Goal: Transaction & Acquisition: Purchase product/service

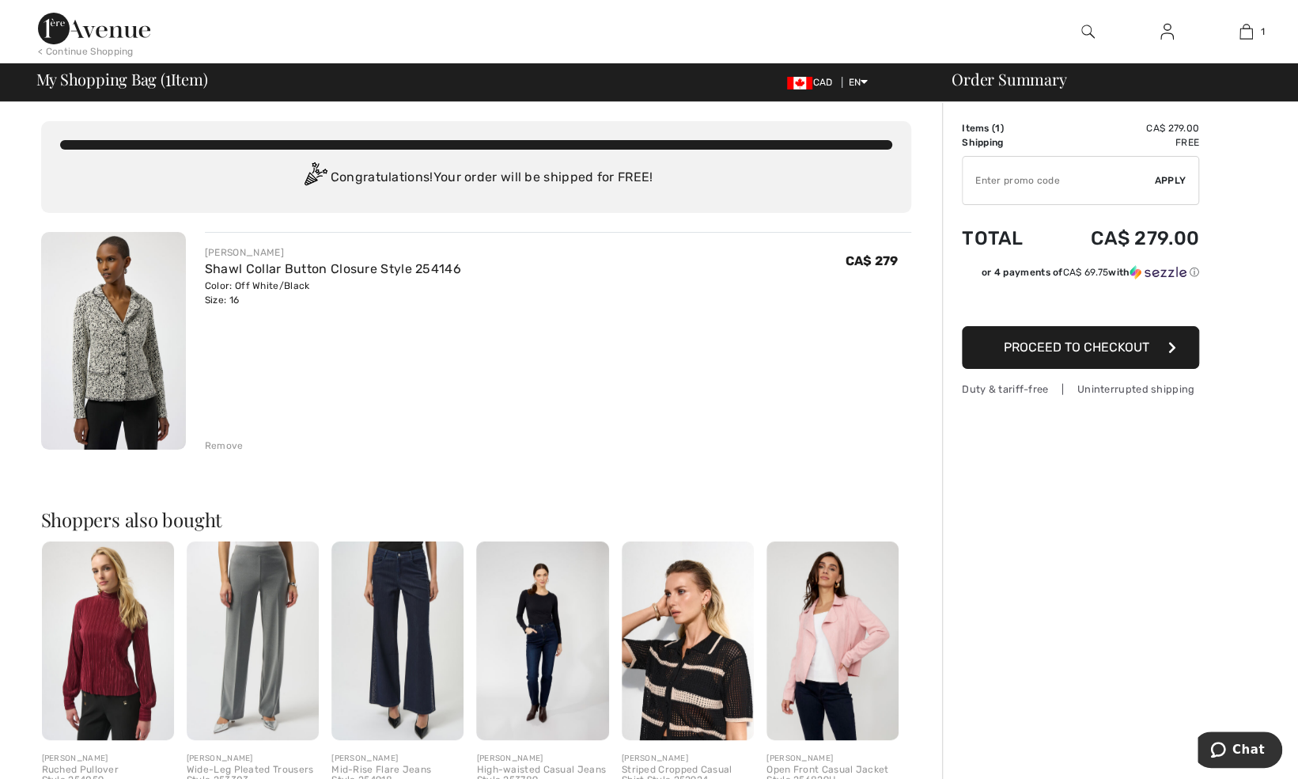
click at [1158, 36] on link at bounding box center [1167, 32] width 39 height 20
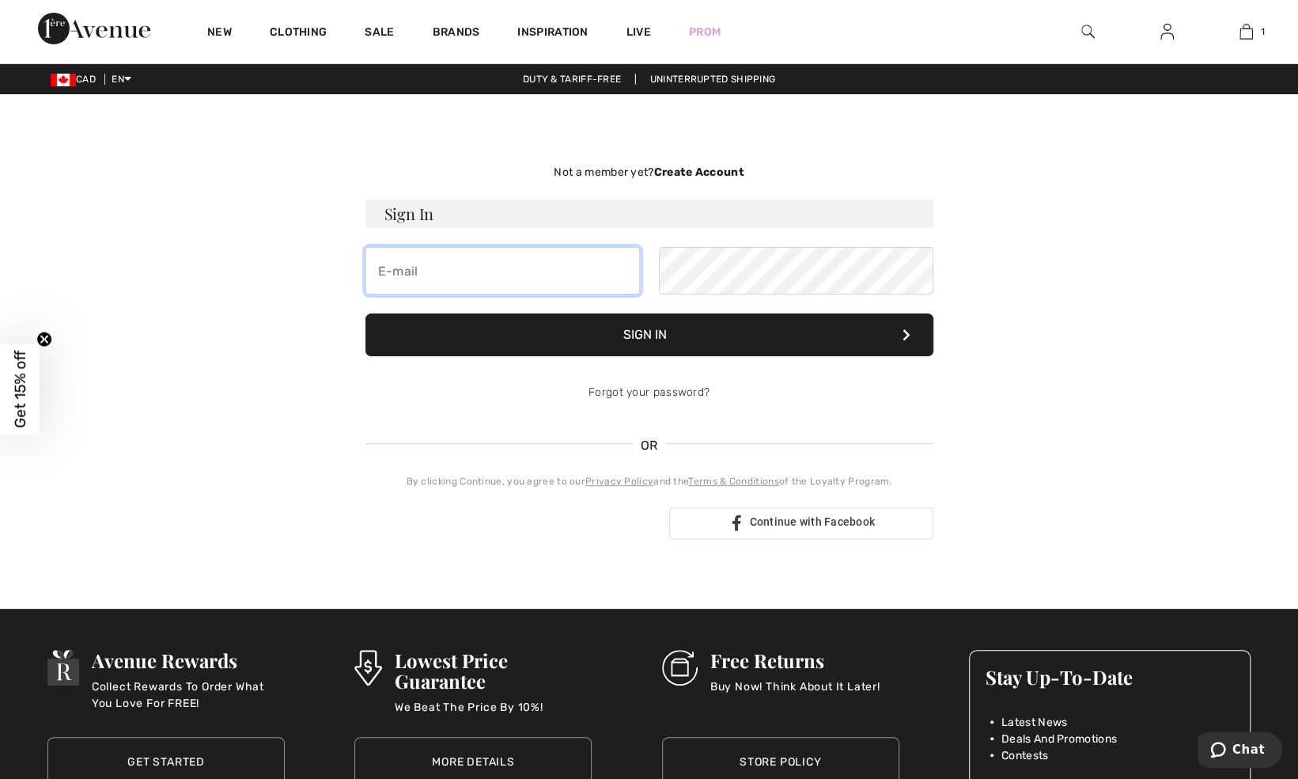
type input "[PERSON_NAME][EMAIL_ADDRESS][DOMAIN_NAME]"
click at [676, 329] on button "Sign In" at bounding box center [650, 334] width 568 height 43
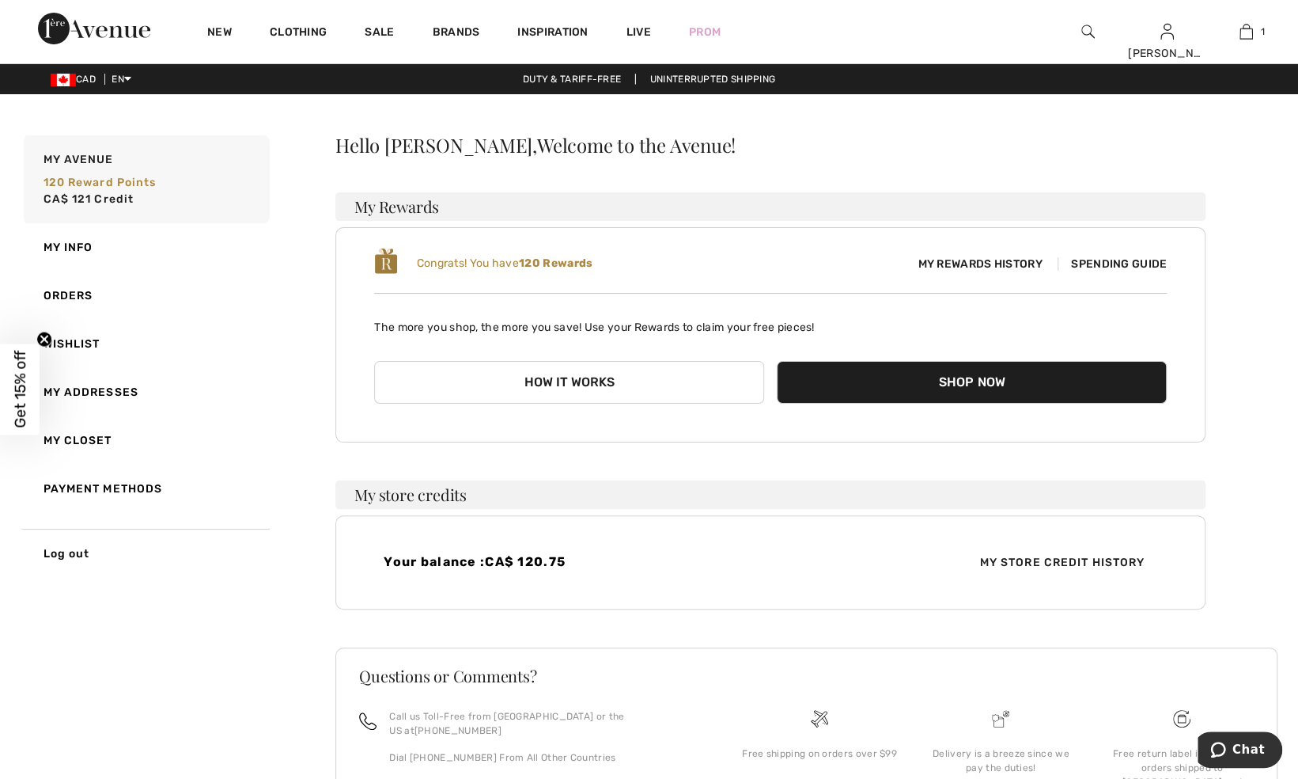
click at [676, 329] on p "The more you shop, the more you save! Use your Rewards to claim your free piece…" at bounding box center [770, 320] width 793 height 29
click at [1033, 563] on span "My Store Credit History" at bounding box center [1062, 562] width 191 height 17
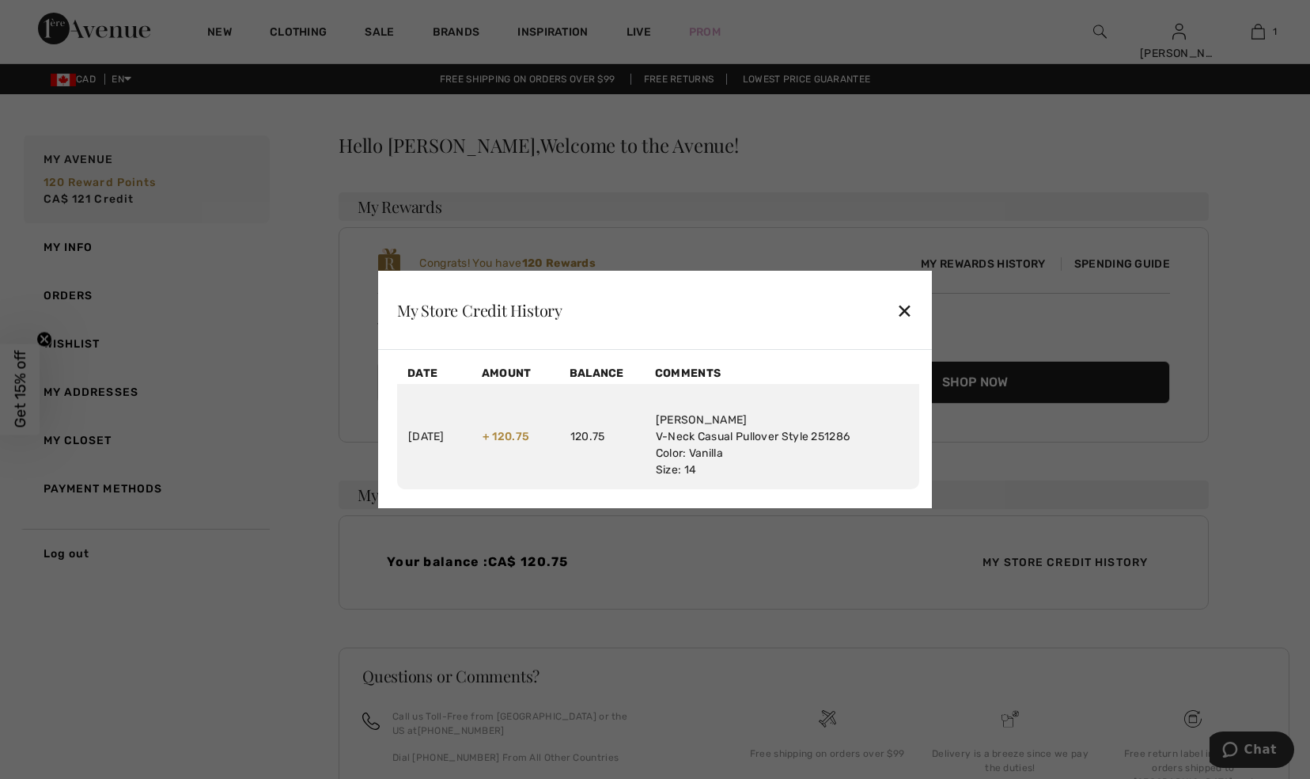
click at [912, 309] on div "✕" at bounding box center [905, 310] width 17 height 33
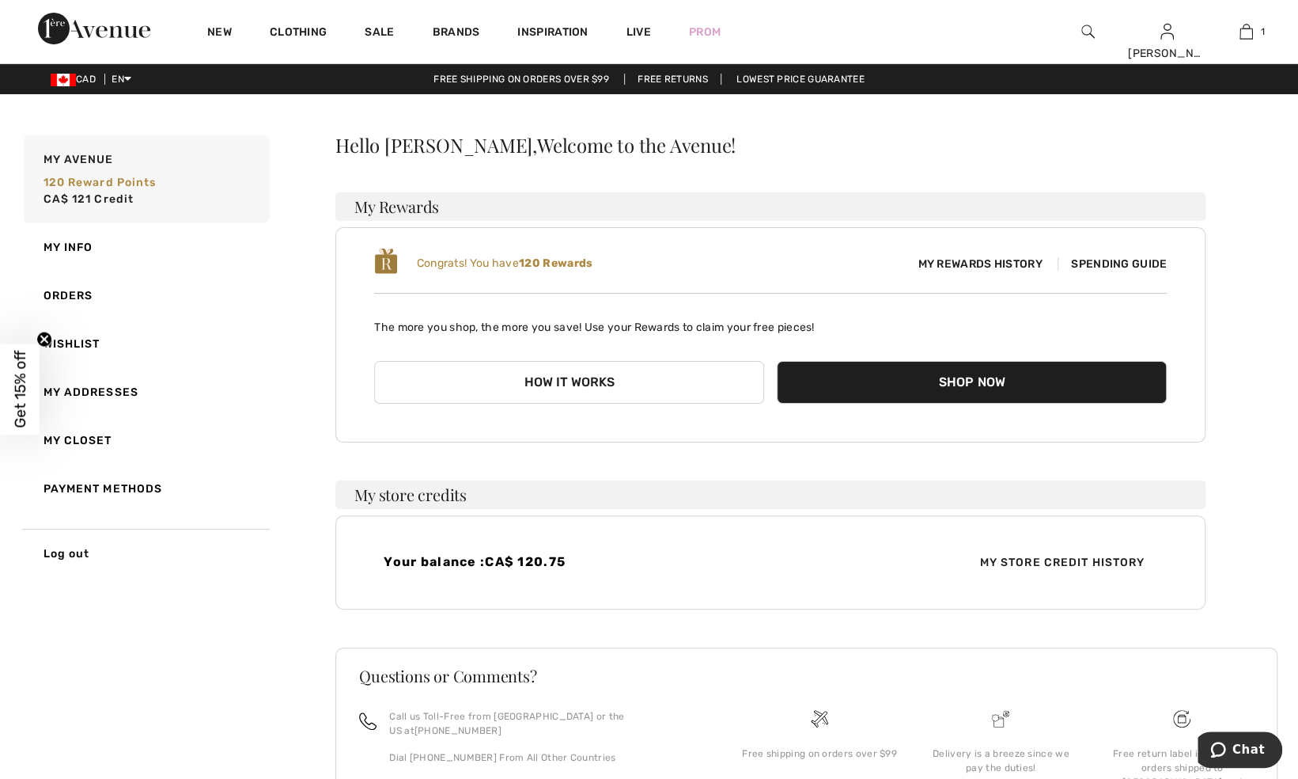
click at [542, 559] on span "CA$ 120.75" at bounding box center [525, 561] width 81 height 15
click at [1053, 563] on span "My Store Credit History" at bounding box center [1062, 562] width 191 height 17
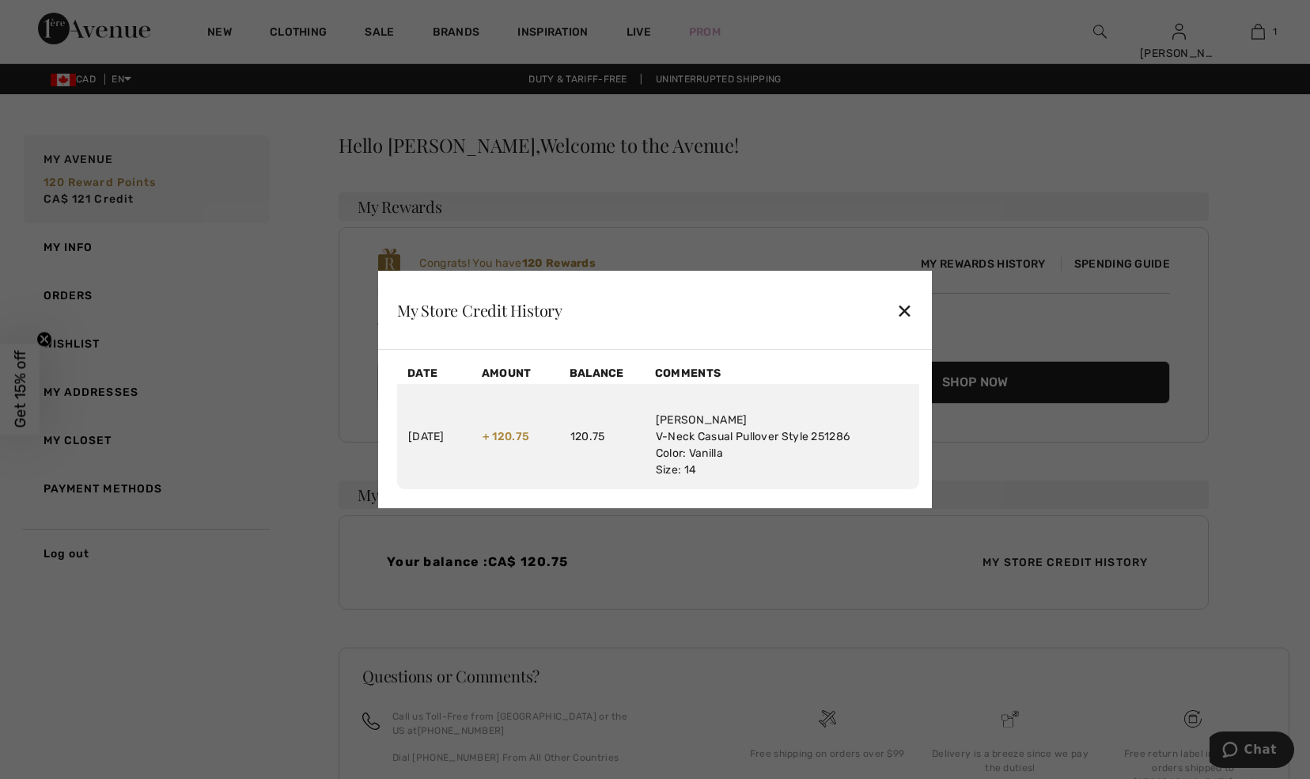
click at [912, 317] on div "✕" at bounding box center [905, 310] width 17 height 33
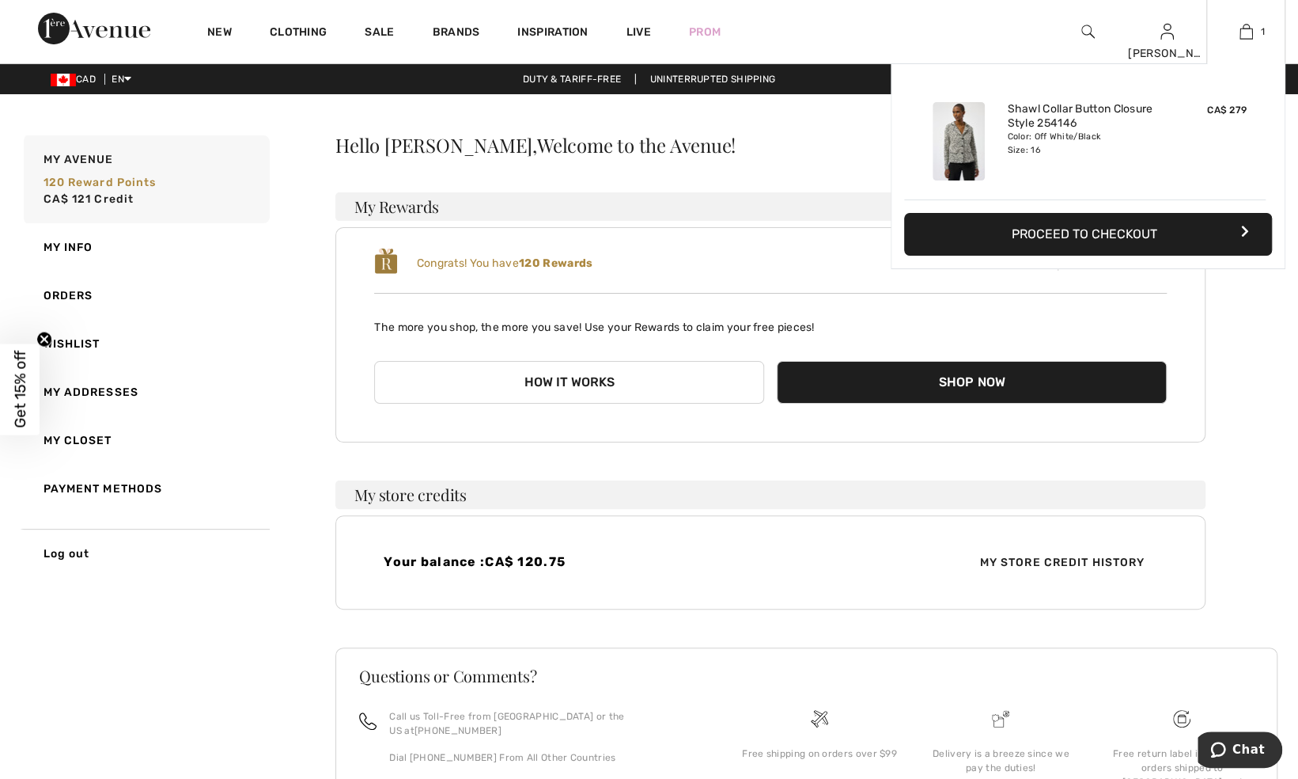
click at [1130, 229] on button "Proceed to Checkout" at bounding box center [1088, 234] width 368 height 43
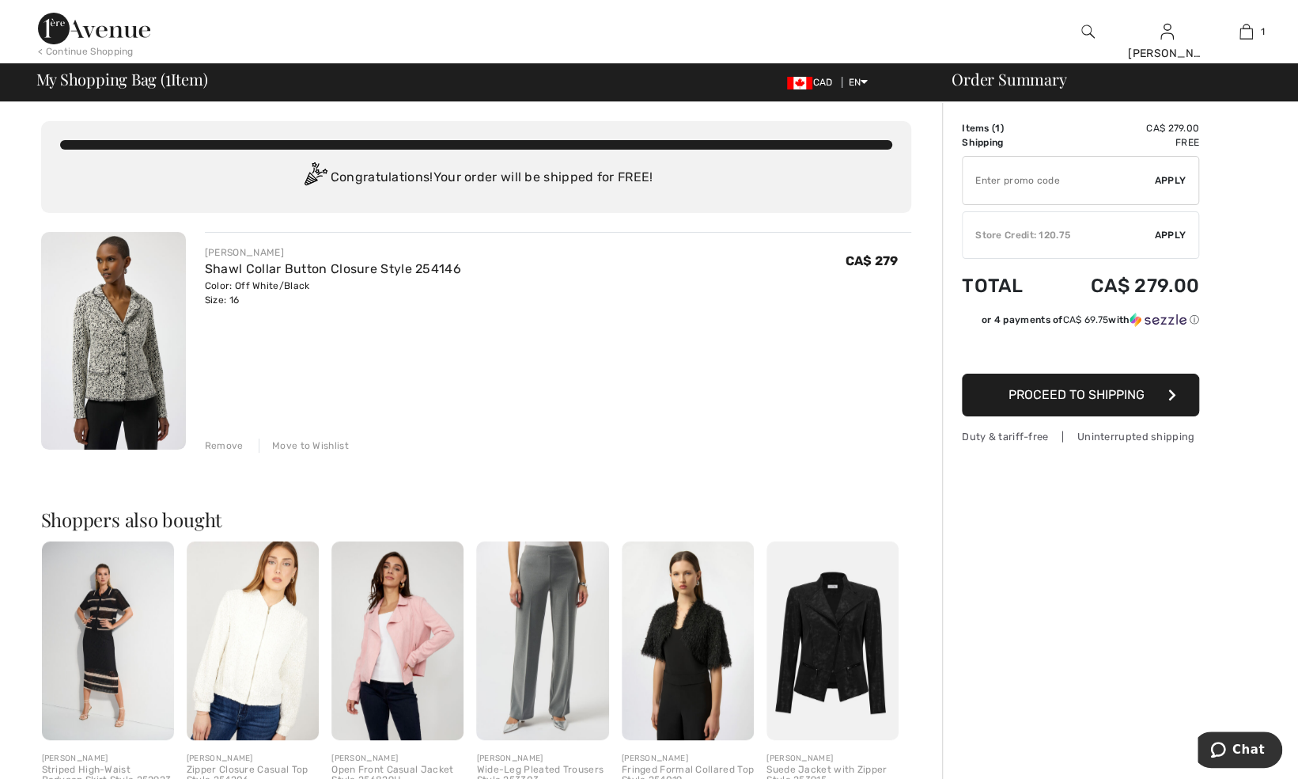
click at [1166, 235] on span "Apply" at bounding box center [1171, 235] width 32 height 14
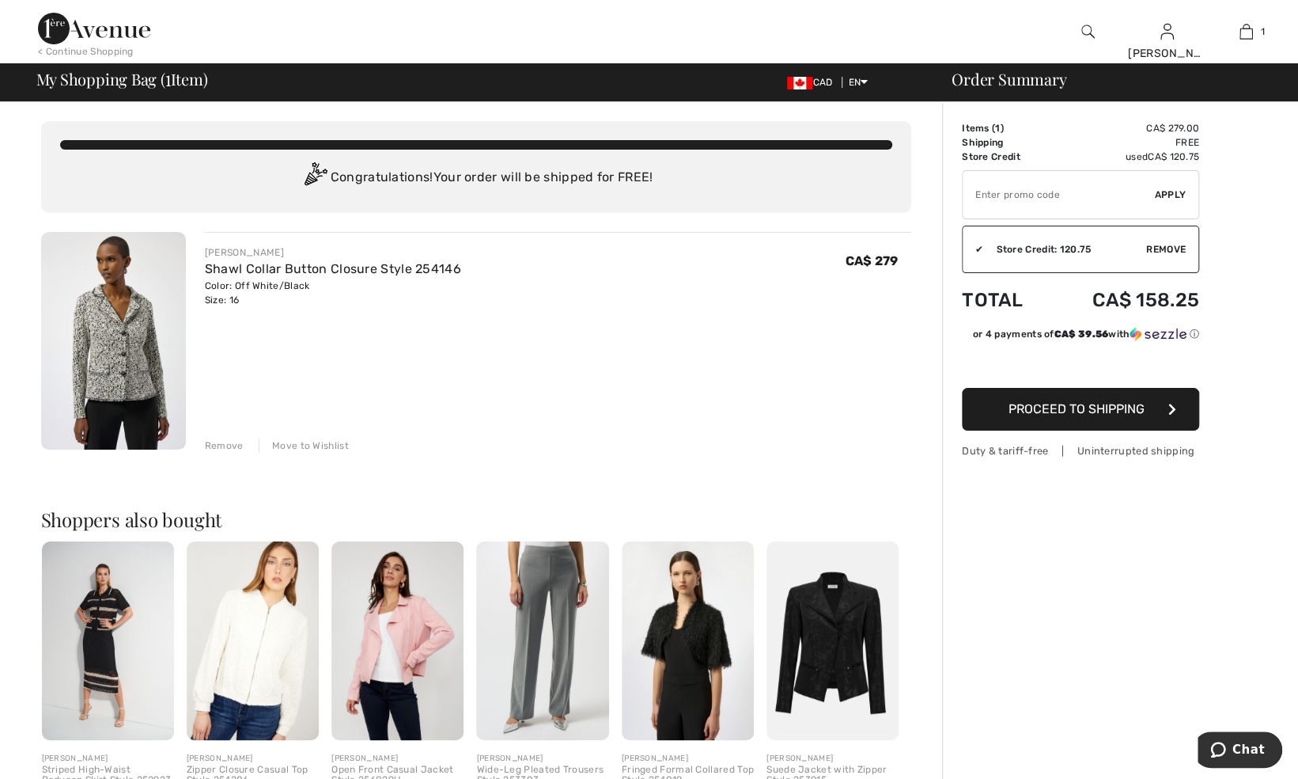
click at [1099, 407] on span "Proceed to Shipping" at bounding box center [1077, 408] width 136 height 15
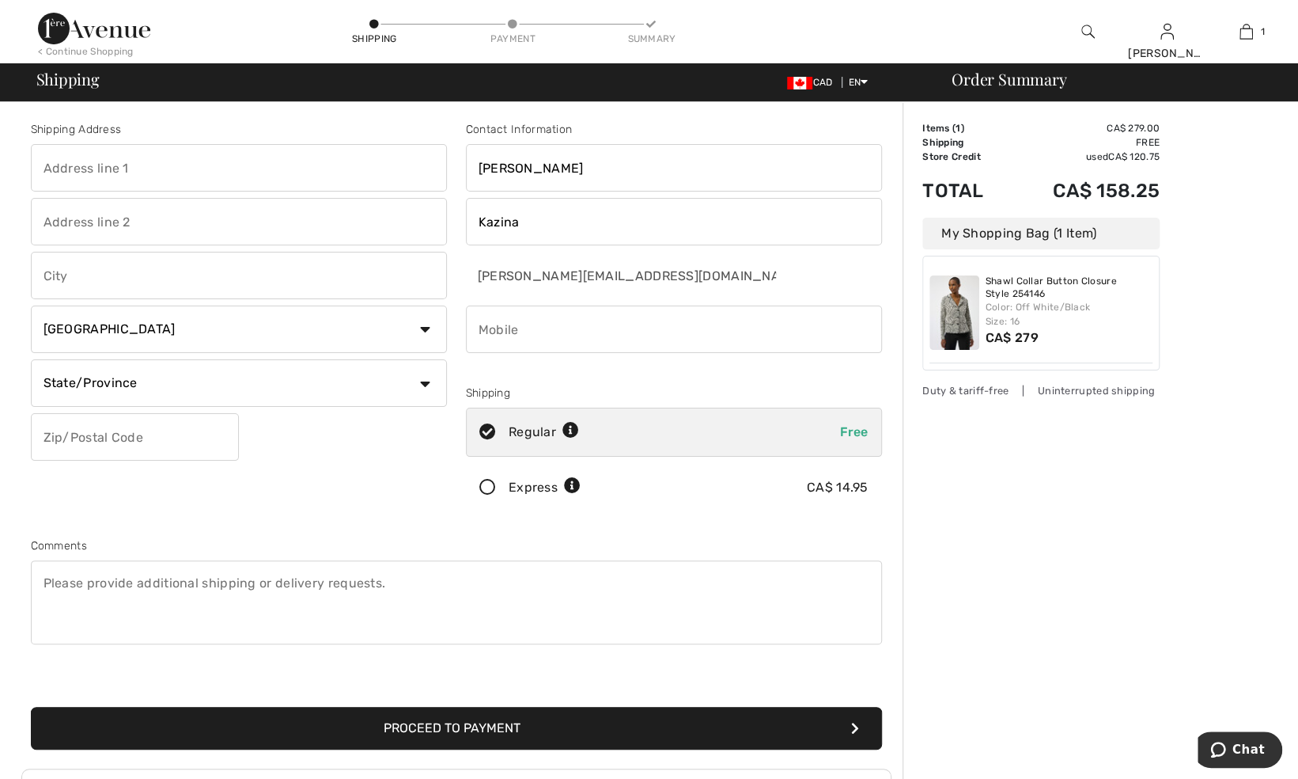
click at [312, 170] on input "text" at bounding box center [239, 167] width 416 height 47
type input "[STREET_ADDRESS]"
type input "[GEOGRAPHIC_DATA]"
select select "MB"
type input "R2J2V4"
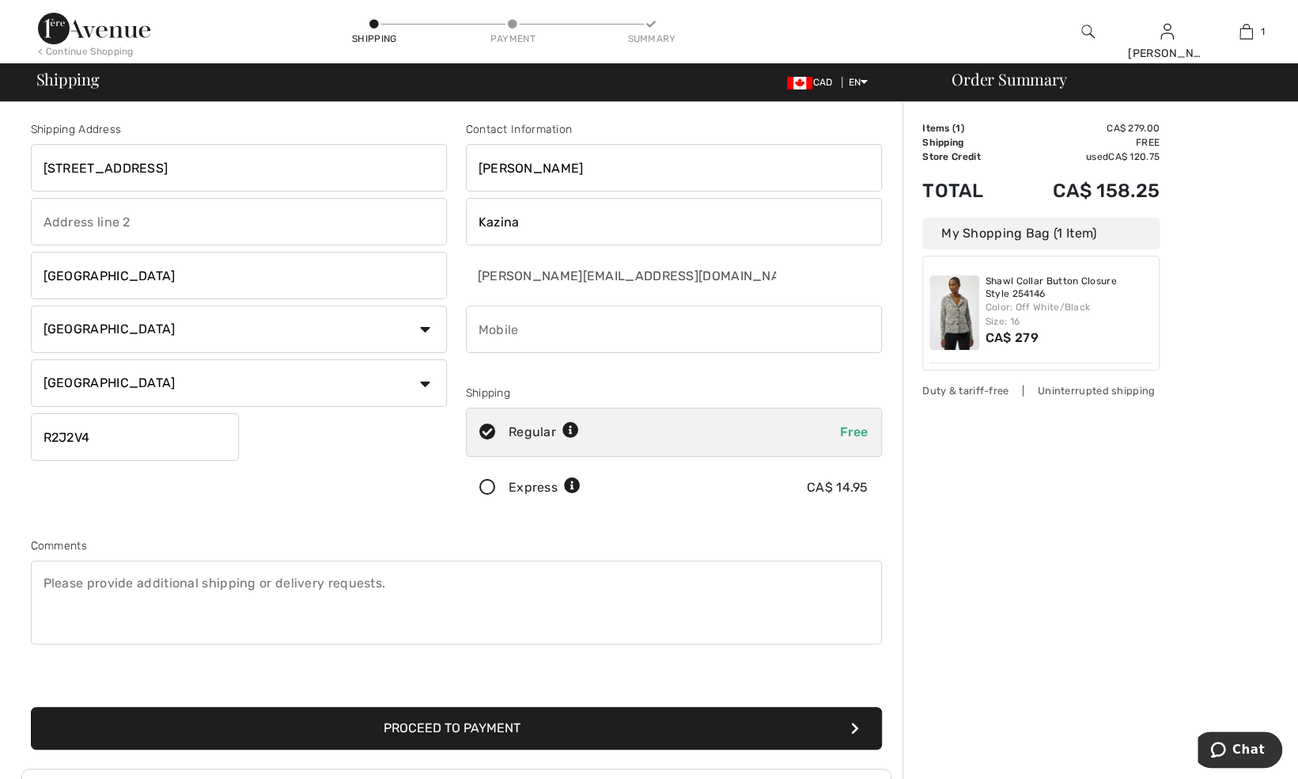
type input "2049907921"
click at [433, 730] on button "Proceed to Payment" at bounding box center [456, 728] width 851 height 43
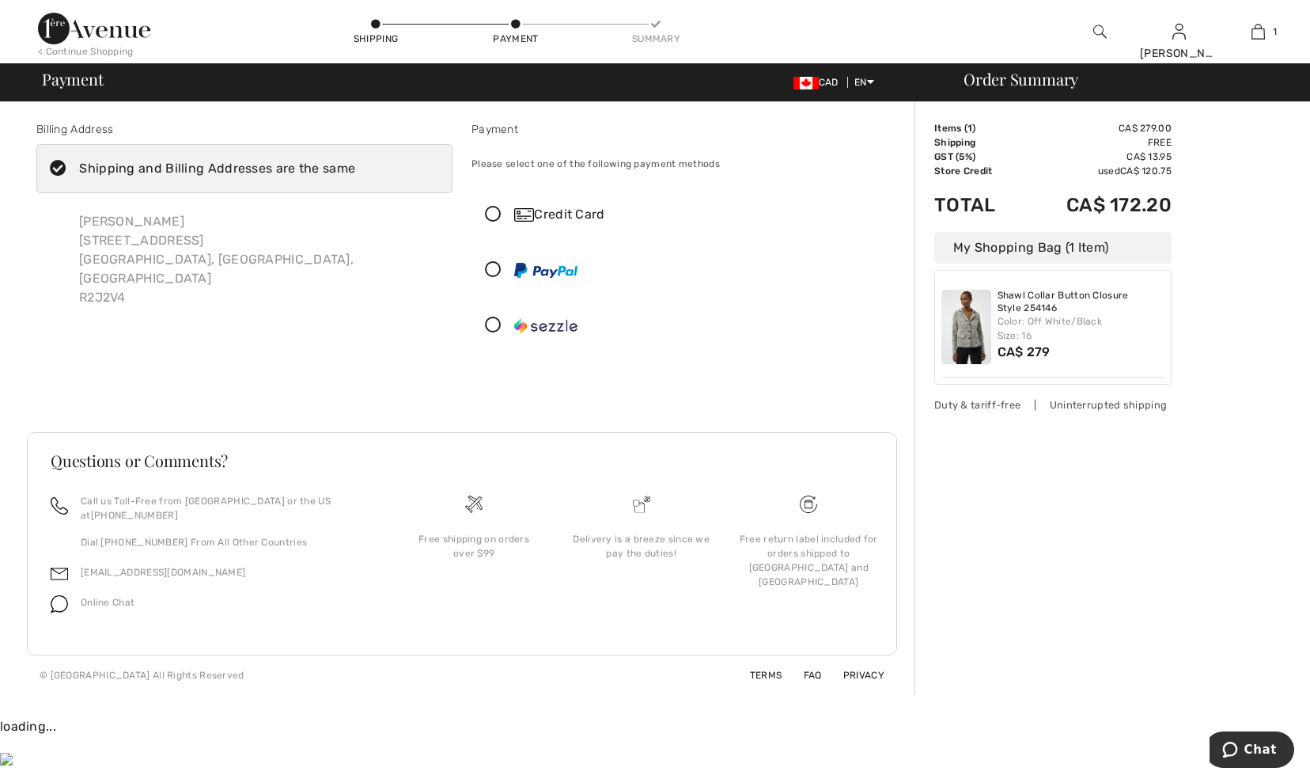
click at [495, 214] on icon at bounding box center [493, 215] width 42 height 17
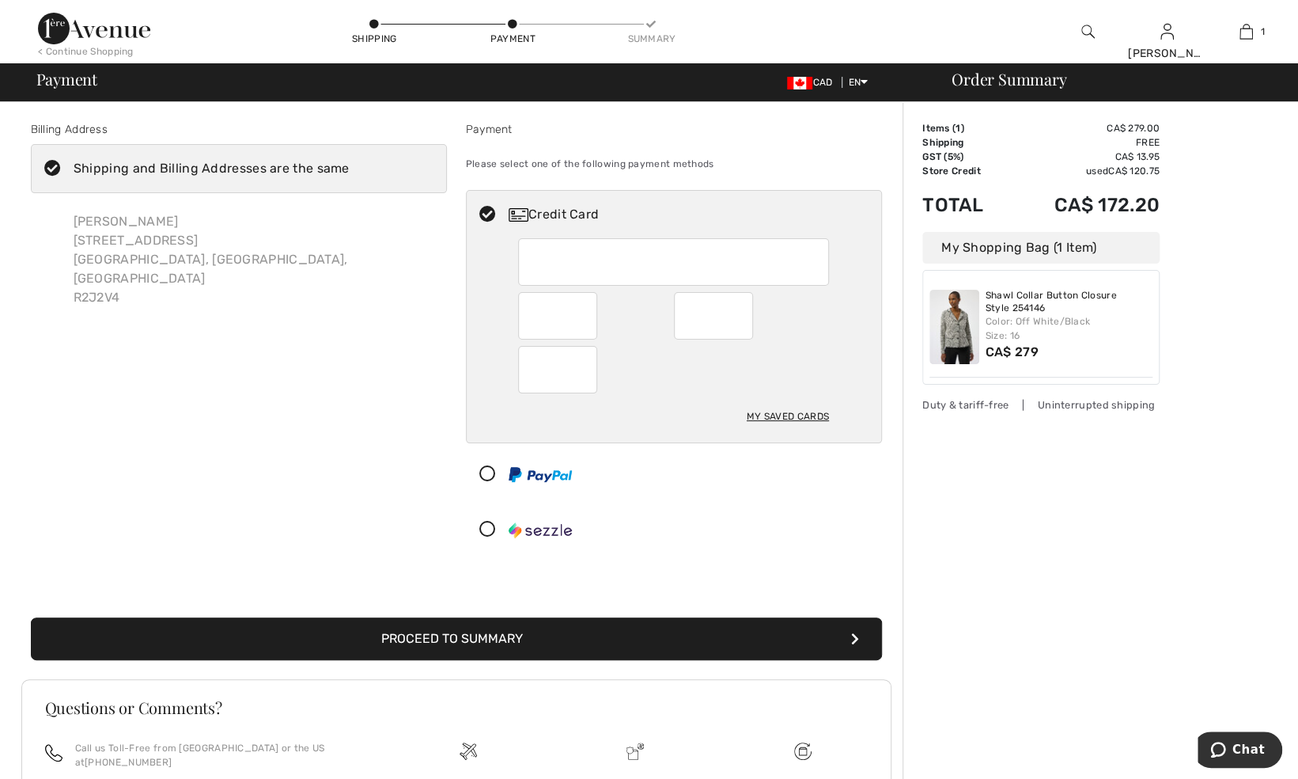
click at [819, 495] on div at bounding box center [668, 473] width 402 height 47
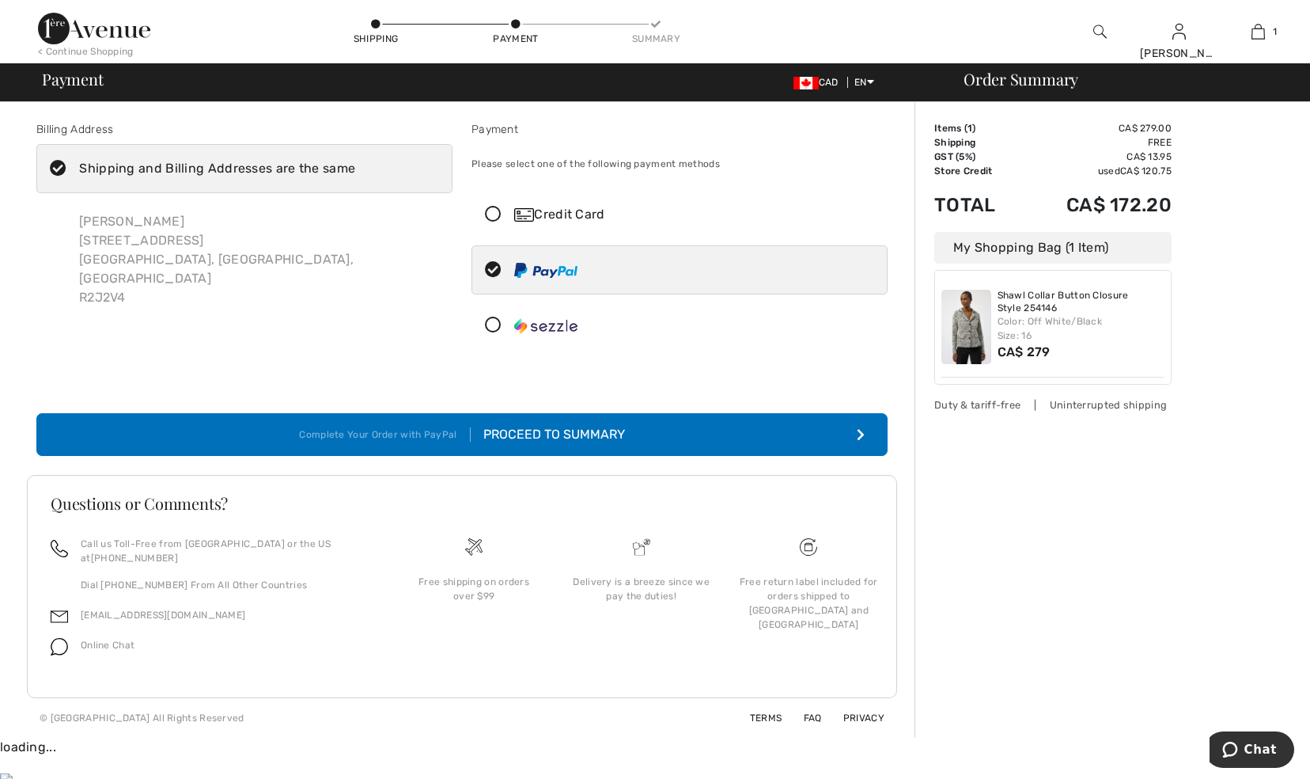
click at [499, 218] on icon at bounding box center [493, 215] width 42 height 17
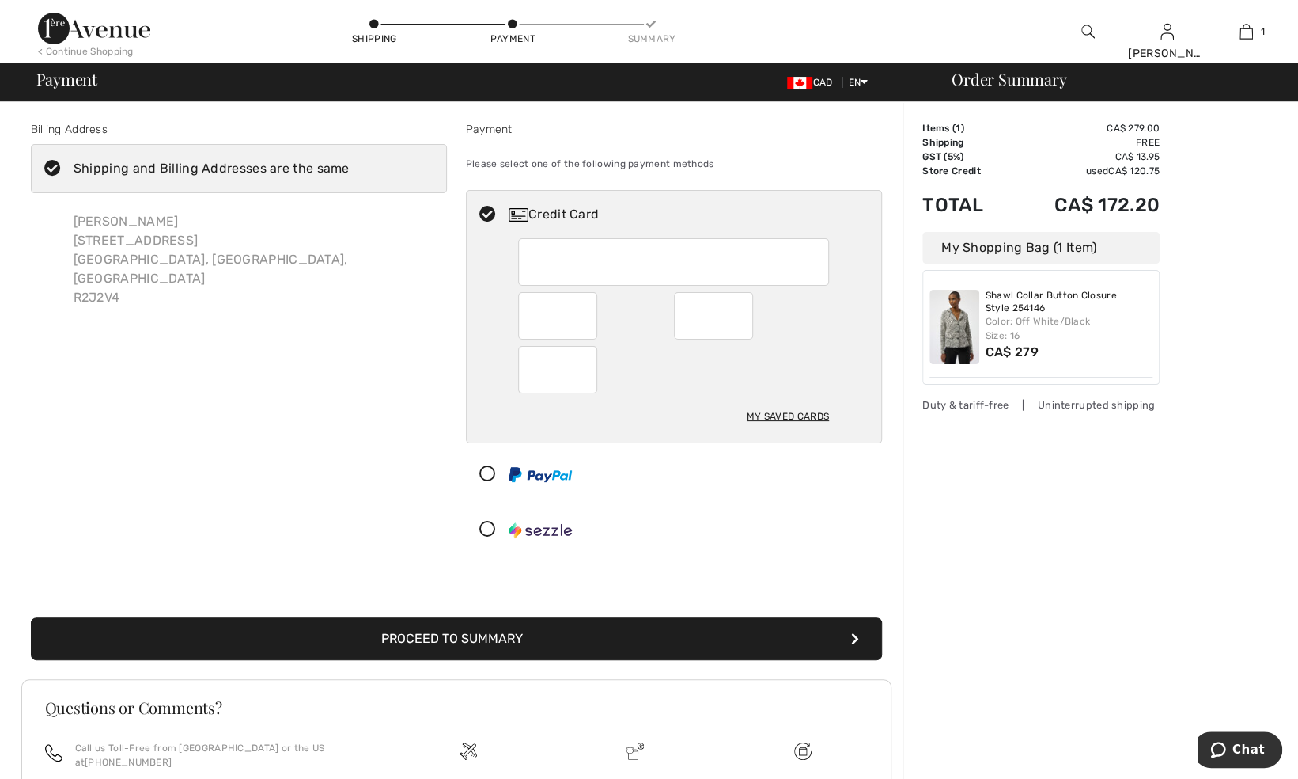
click at [763, 410] on div "My Saved Cards" at bounding box center [788, 416] width 82 height 27
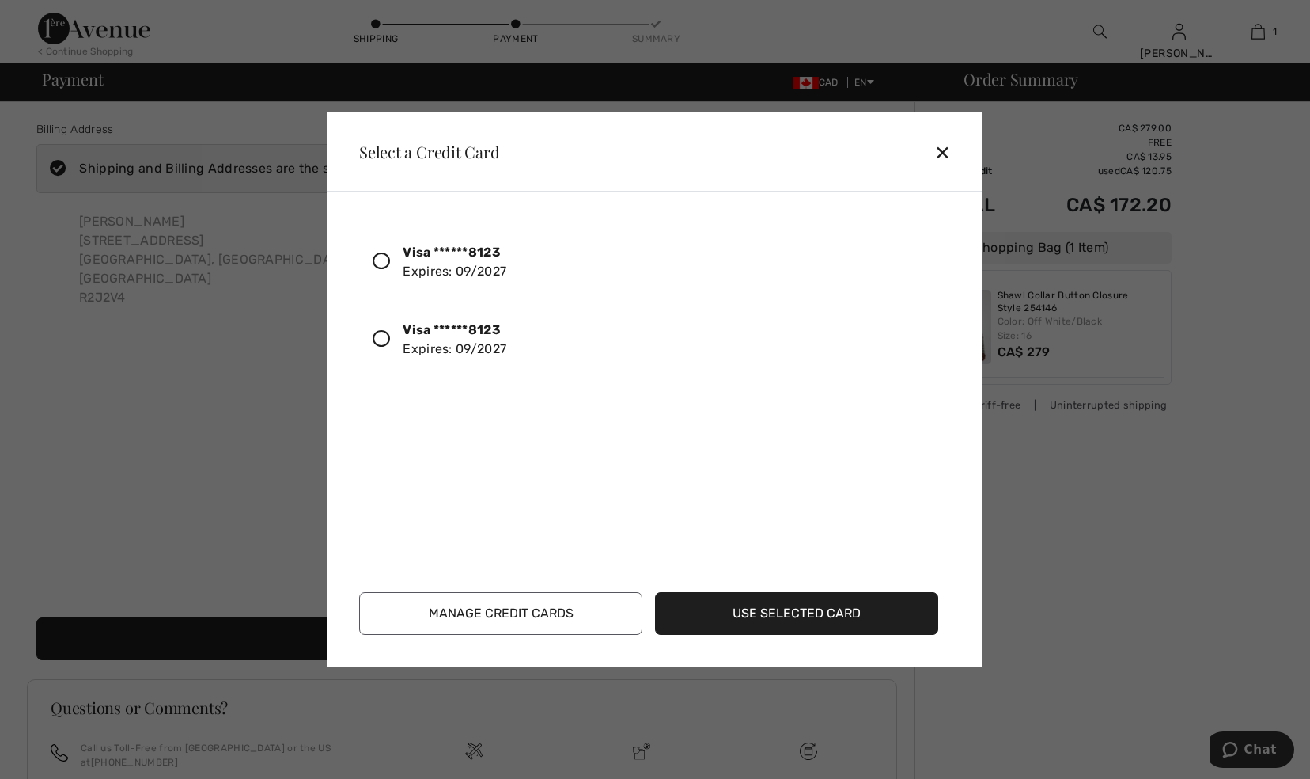
drag, startPoint x: 601, startPoint y: 605, endPoint x: 565, endPoint y: 610, distance: 36.8
click at [565, 610] on button "Manage Credit Cards" at bounding box center [500, 613] width 283 height 43
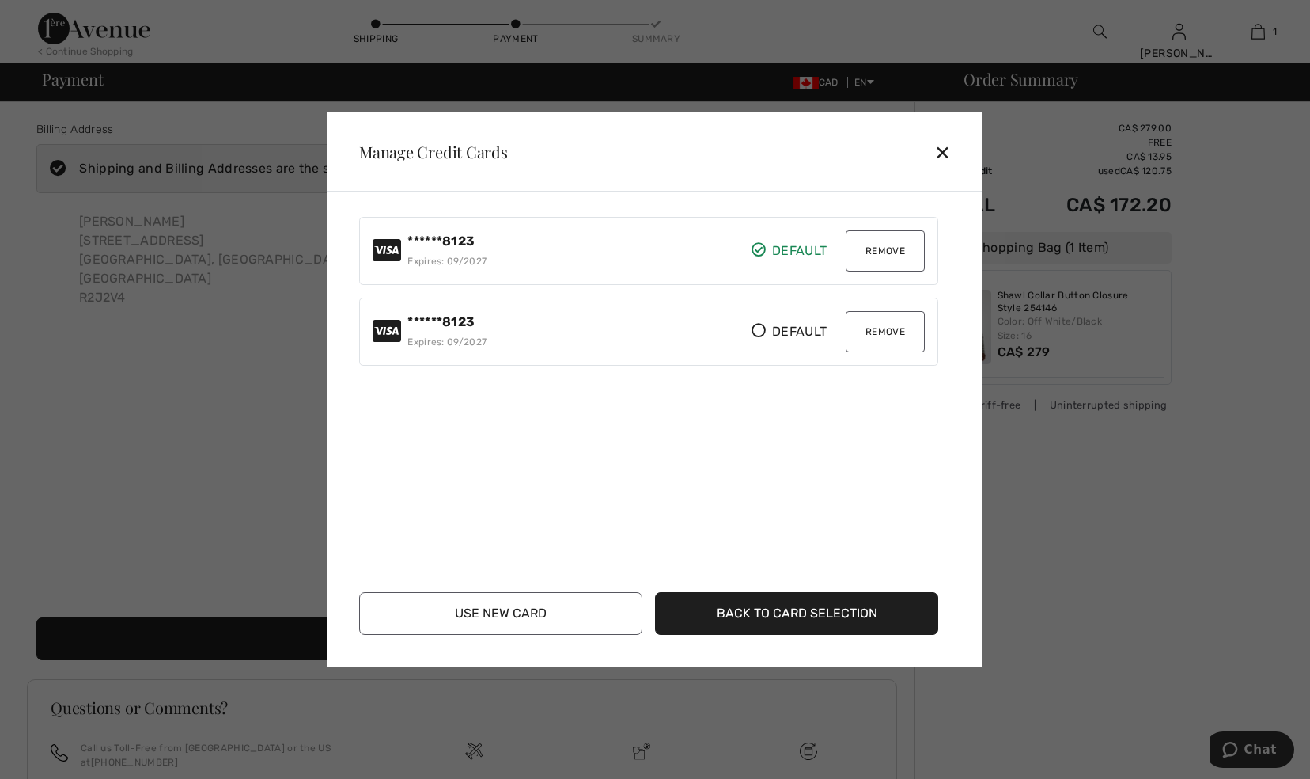
click at [872, 266] on button "Remove" at bounding box center [885, 250] width 79 height 41
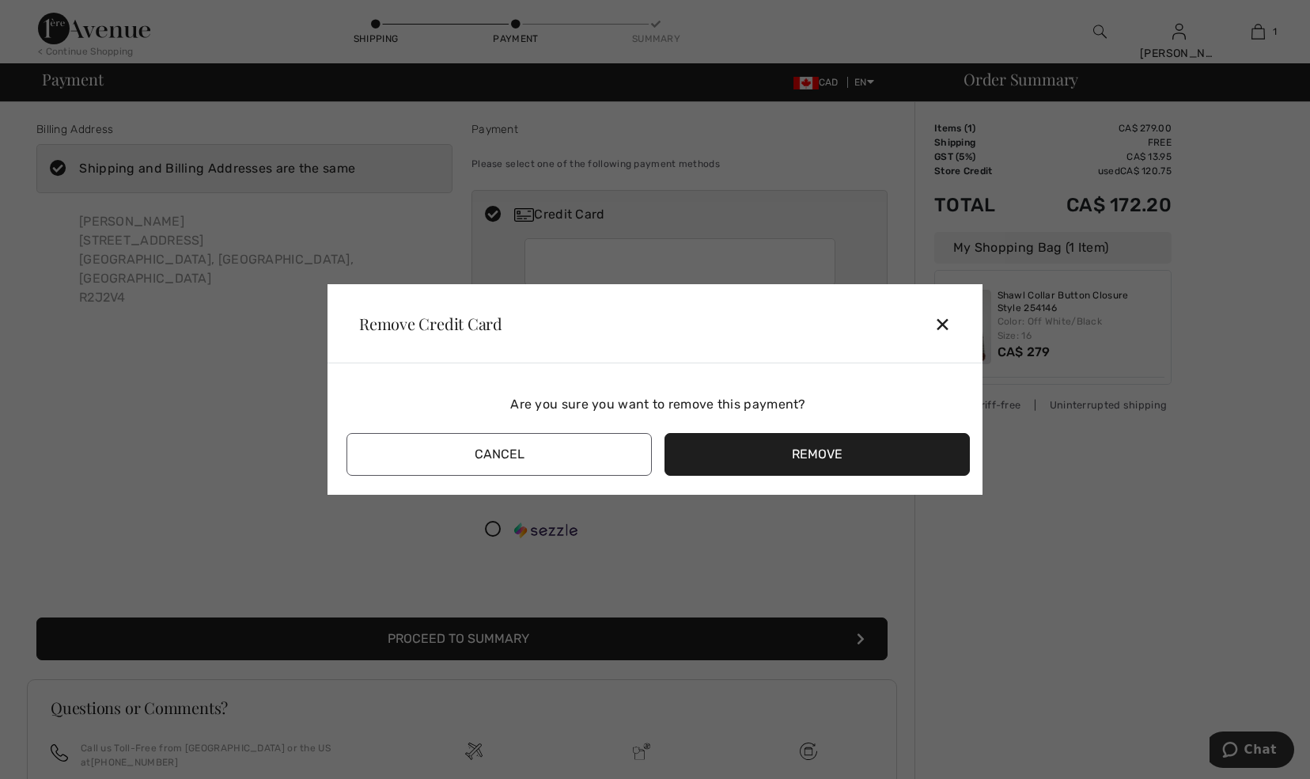
click at [845, 449] on button "Remove" at bounding box center [817, 454] width 305 height 43
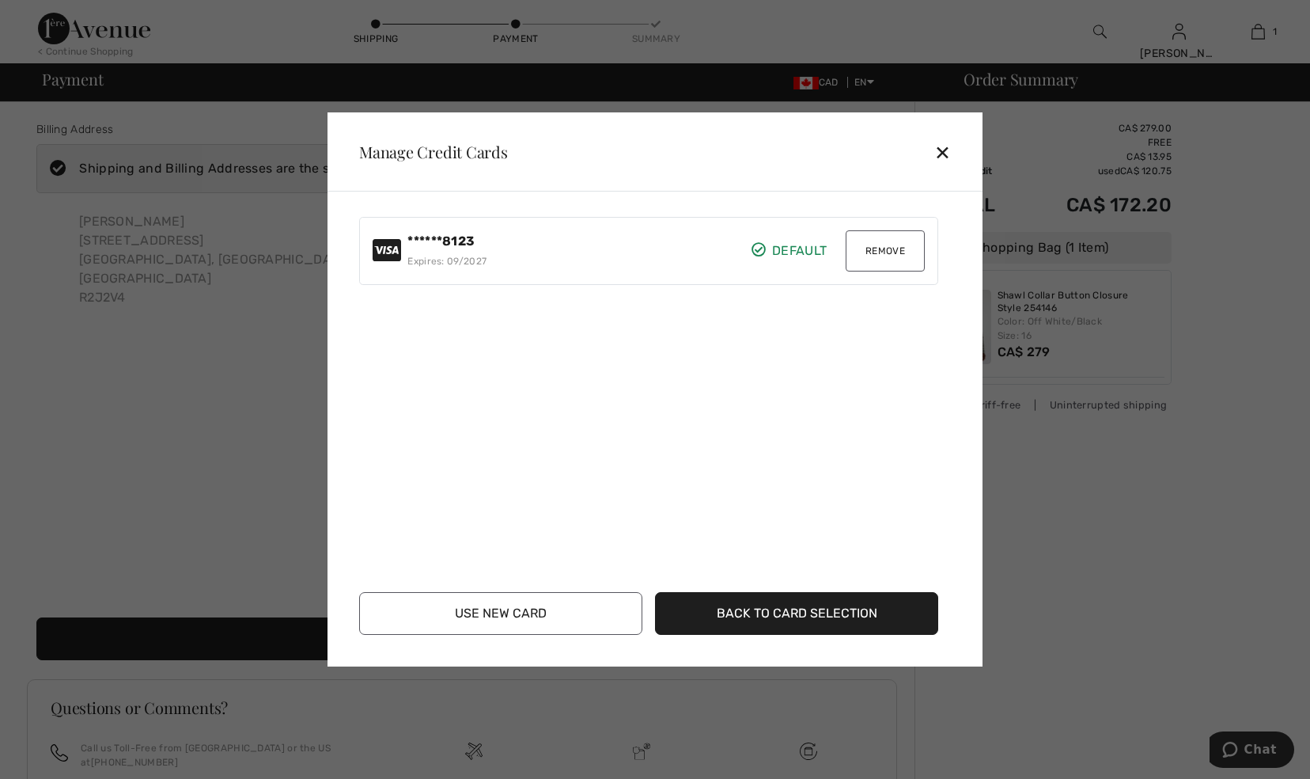
click at [879, 260] on button "Remove" at bounding box center [885, 250] width 79 height 41
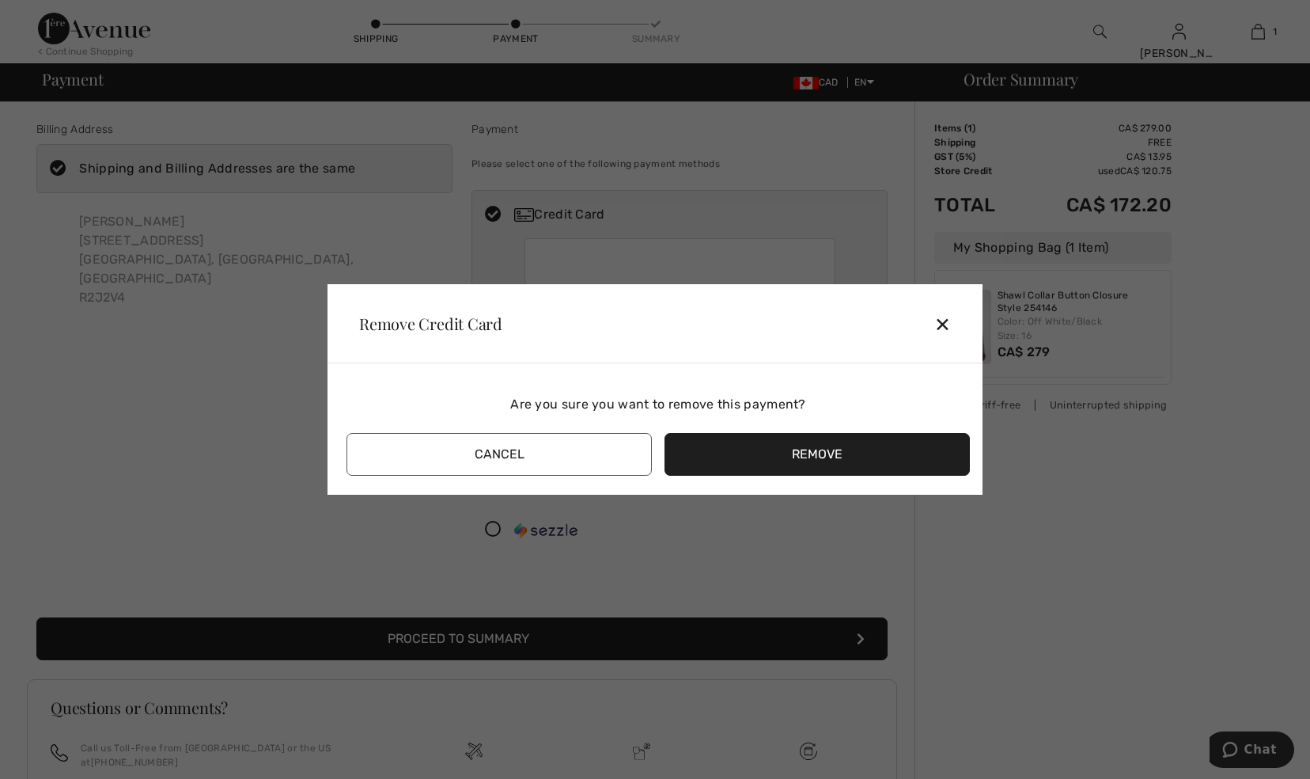
click at [813, 459] on button "Remove" at bounding box center [817, 454] width 305 height 43
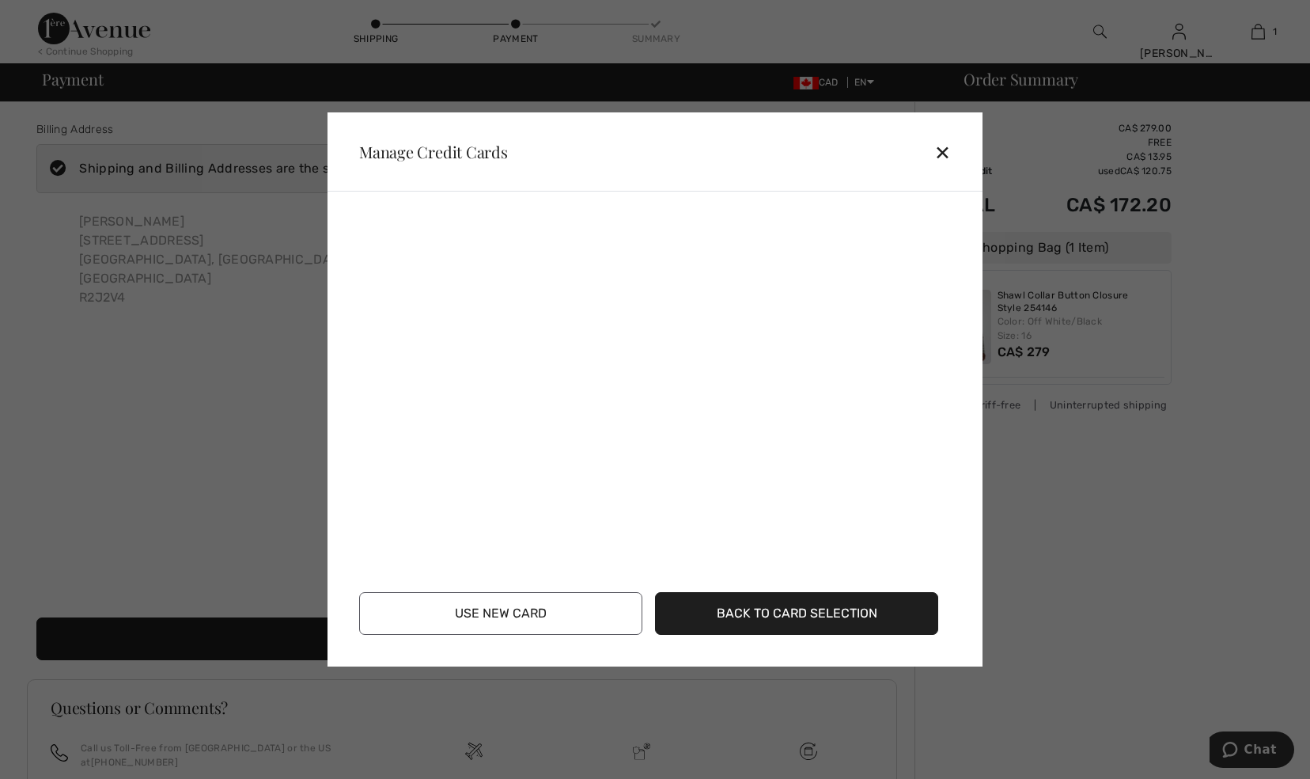
click at [580, 603] on button "Use New Card" at bounding box center [500, 613] width 283 height 43
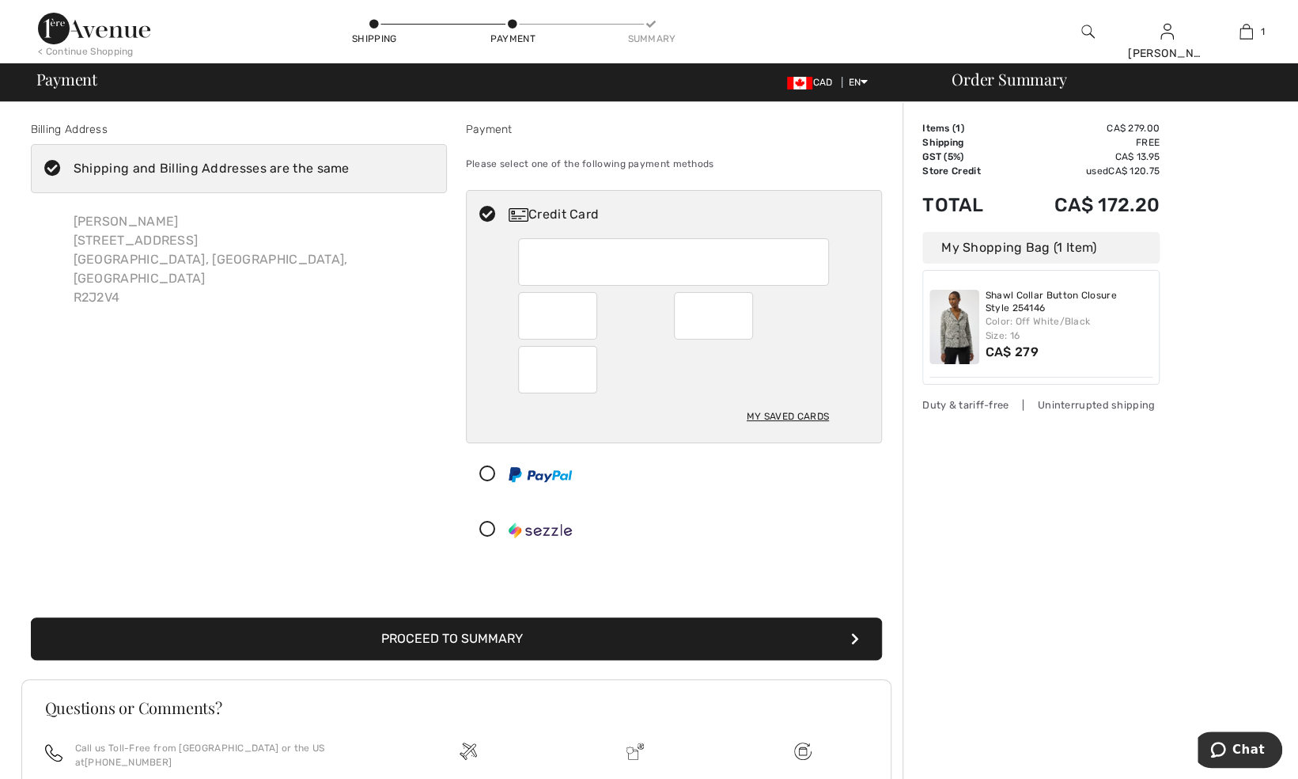
click at [789, 416] on div "My Saved Cards" at bounding box center [788, 416] width 82 height 27
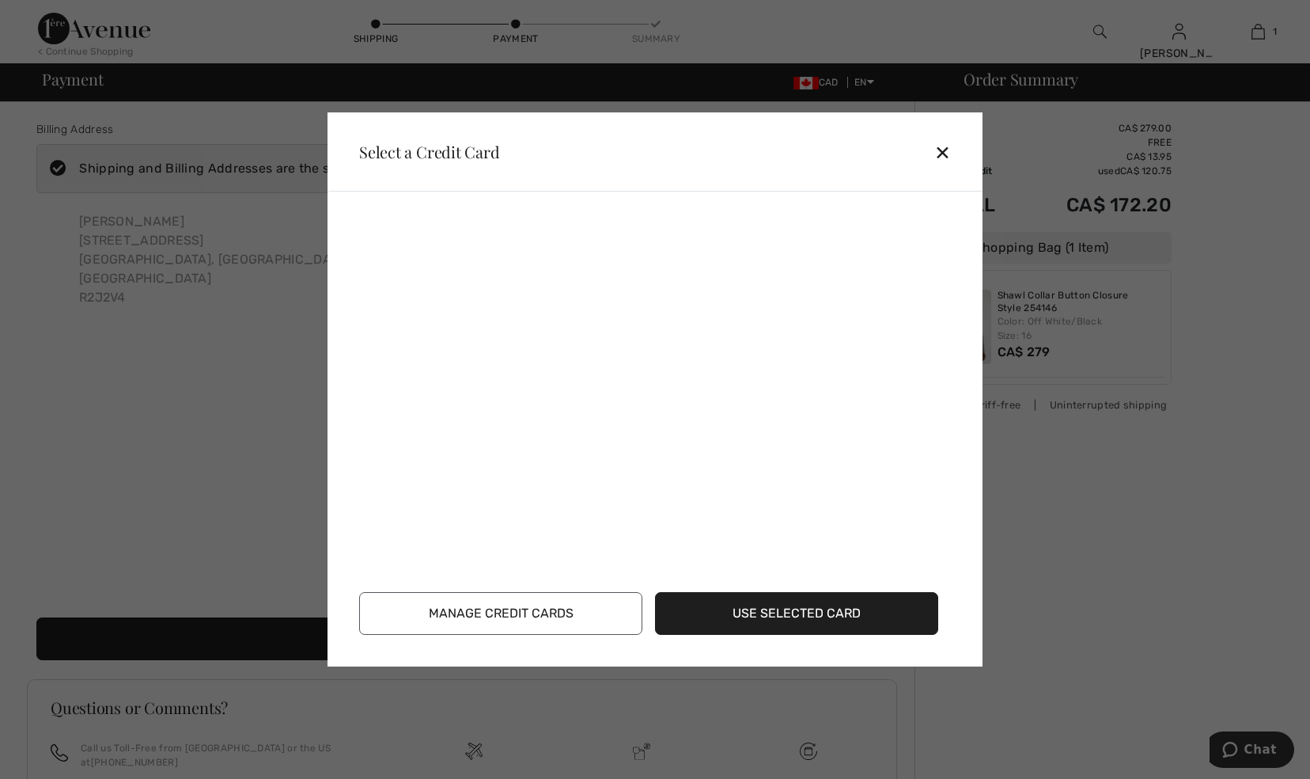
click at [950, 146] on div "✕" at bounding box center [949, 151] width 29 height 33
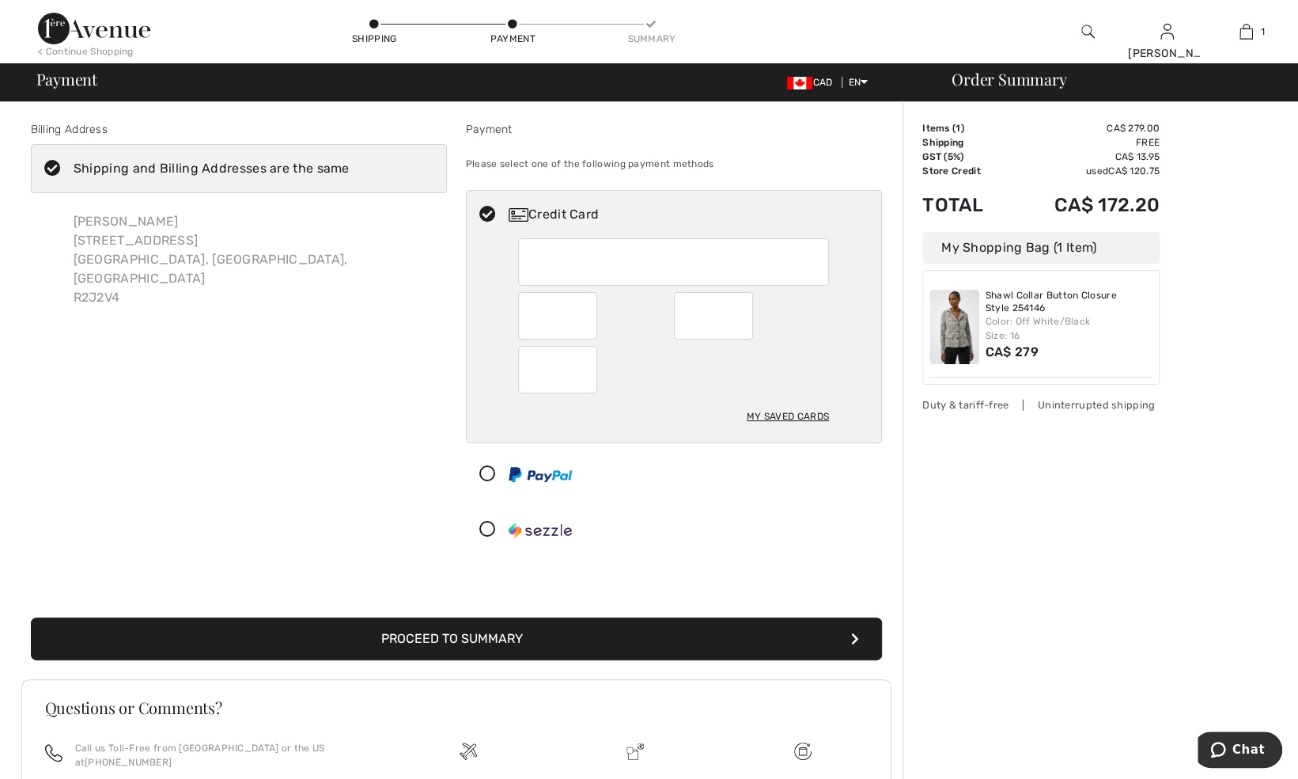
click at [731, 634] on button "Proceed to Summary" at bounding box center [456, 638] width 851 height 43
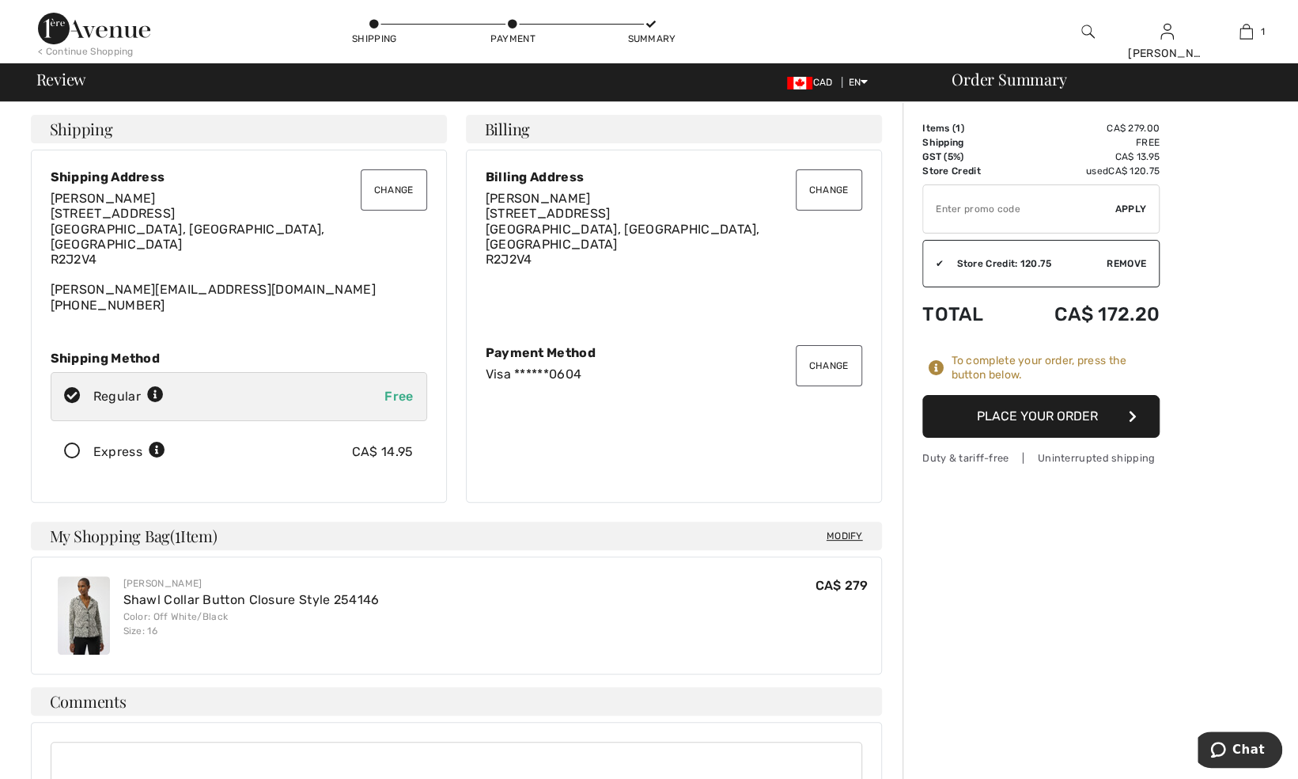
click at [946, 411] on button "Place Your Order" at bounding box center [1041, 416] width 237 height 43
